Goal: Transaction & Acquisition: Purchase product/service

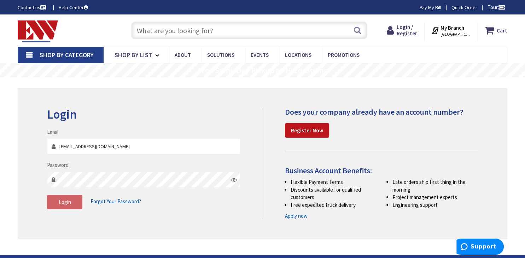
type input "[EMAIL_ADDRESS][DOMAIN_NAME]"
click at [72, 204] on button "Login" at bounding box center [64, 202] width 35 height 15
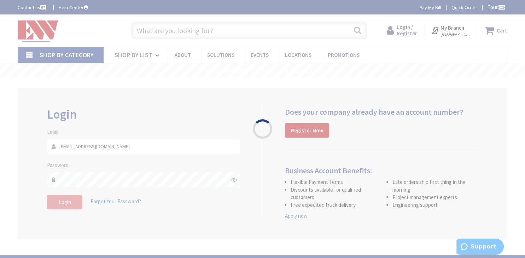
type input "Staples Pl, [GEOGRAPHIC_DATA], [GEOGRAPHIC_DATA]"
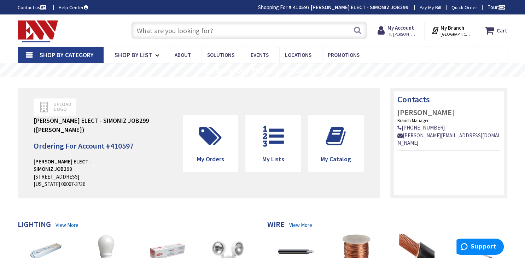
click at [258, 33] on input "text" at bounding box center [249, 31] width 236 height 18
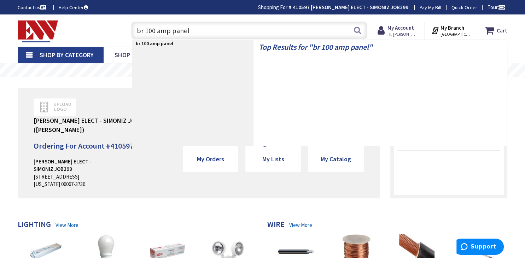
type input "br 100 amp panel"
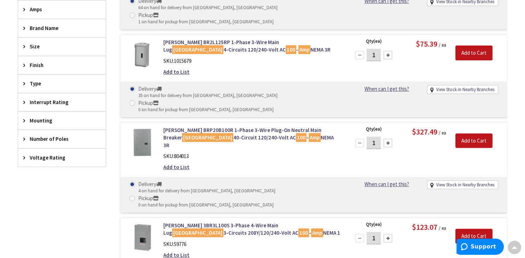
scroll to position [187, 0]
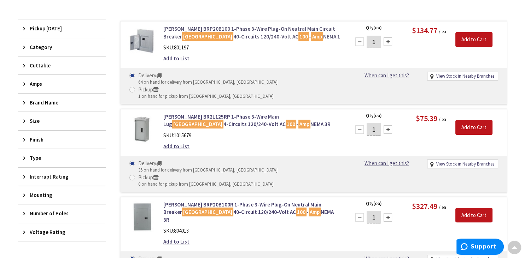
click at [243, 31] on link "Eaton BRP20B100 1-Phase 3-Wire Plug-On Neutral Main Circuit Breaker Load Center…" at bounding box center [251, 32] width 177 height 15
click at [205, 36] on link "Eaton BRP20B100 1-Phase 3-Wire Plug-On Neutral Main Circuit Breaker Load Center…" at bounding box center [251, 32] width 177 height 15
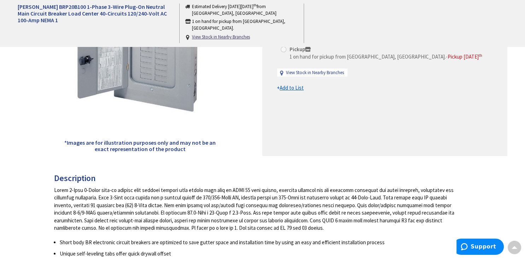
scroll to position [75, 0]
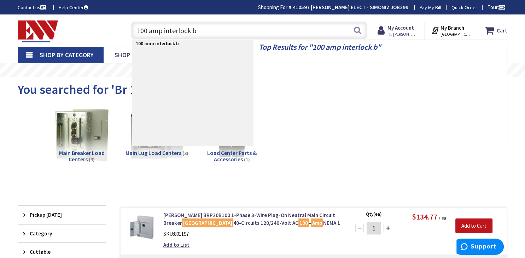
type input "100 amp interlock br"
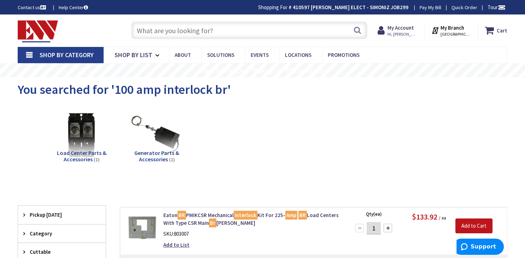
click at [179, 24] on input "text" at bounding box center [249, 31] width 236 height 18
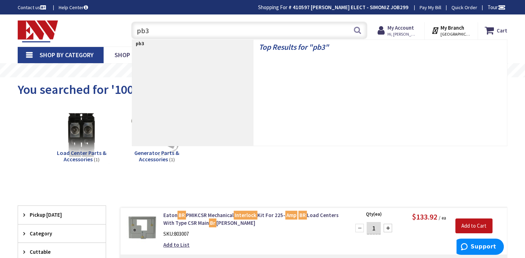
type input "pb30"
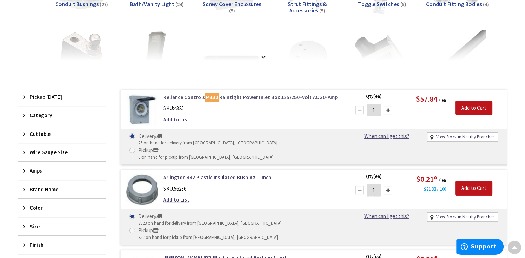
click at [283, 95] on link "Reliance Controls PB30 Raintight Power Inlet Box 125/250-Volt AC 30-Amp" at bounding box center [251, 97] width 177 height 7
